Goal: Navigation & Orientation: Find specific page/section

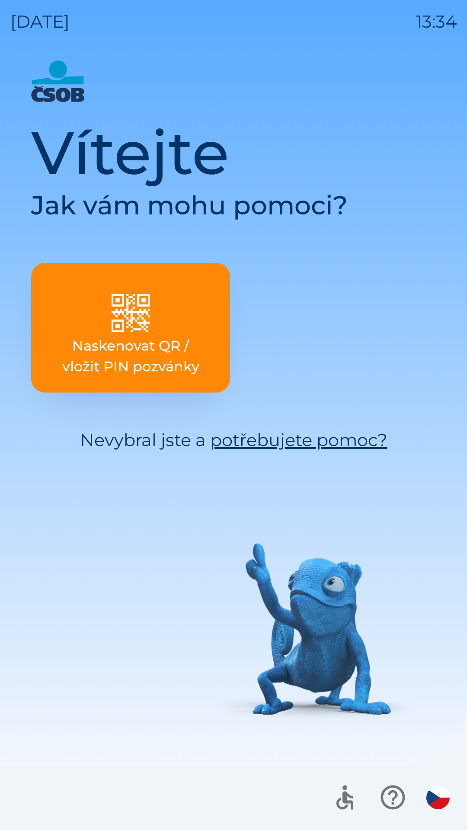
click at [94, 332] on button "Naskenovat QR / vložit PIN pozvánky" at bounding box center [130, 328] width 199 height 130
click at [393, 791] on icon "button" at bounding box center [392, 797] width 29 height 29
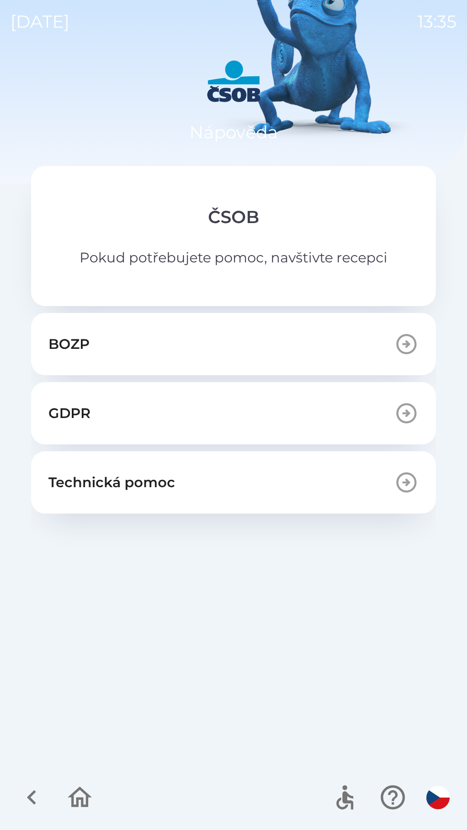
click at [26, 793] on icon "button" at bounding box center [31, 797] width 29 height 29
